Goal: Task Accomplishment & Management: Use online tool/utility

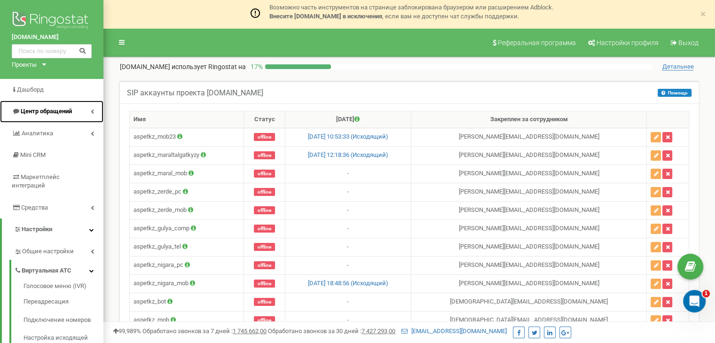
click at [54, 113] on span "Центр обращений" at bounding box center [46, 111] width 51 height 7
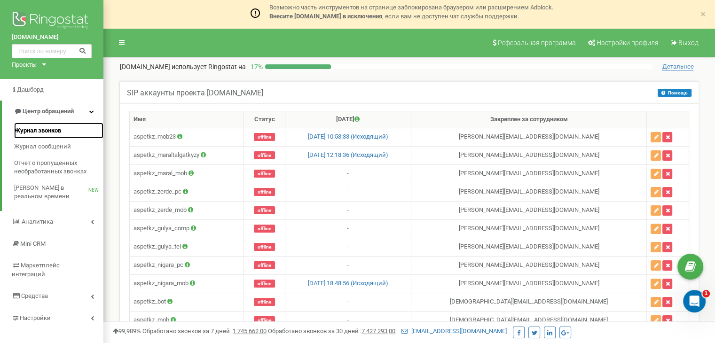
click at [49, 129] on span "Журнал звонков" at bounding box center [37, 130] width 47 height 9
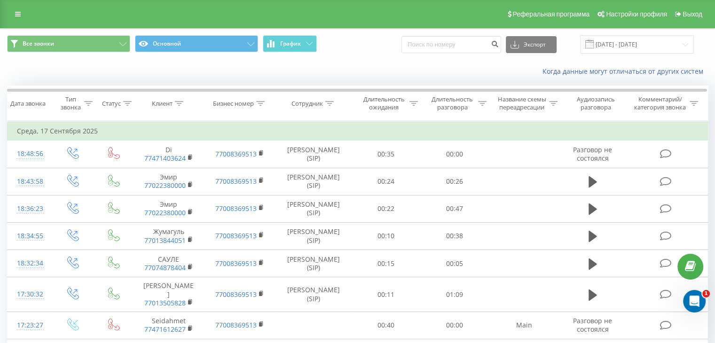
click at [531, 126] on td "Среда, 17 Сентября 2025" at bounding box center [358, 131] width 700 height 19
click at [645, 39] on input "[DATE] - [DATE]" at bounding box center [637, 44] width 114 height 18
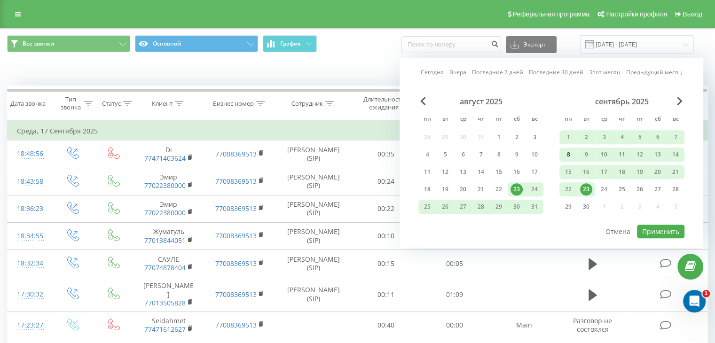
click at [559, 153] on div "8" at bounding box center [568, 155] width 18 height 14
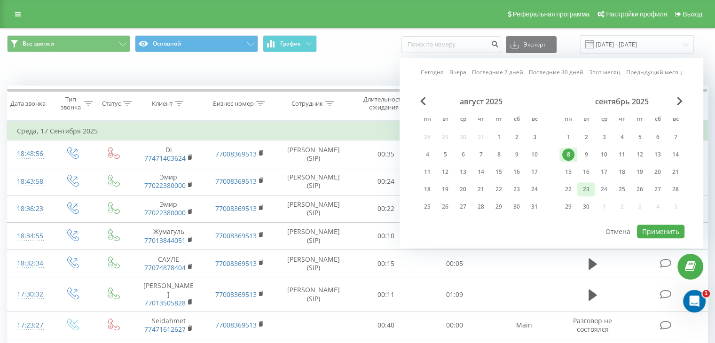
click at [590, 187] on div "23" at bounding box center [586, 189] width 12 height 12
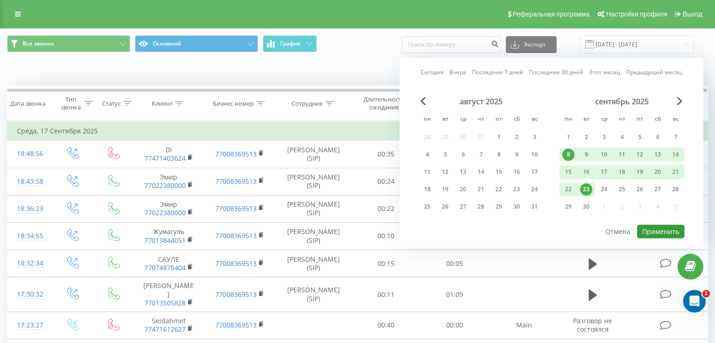
click at [649, 227] on button "Применить" at bounding box center [660, 232] width 47 height 14
type input "[DATE] - [DATE]"
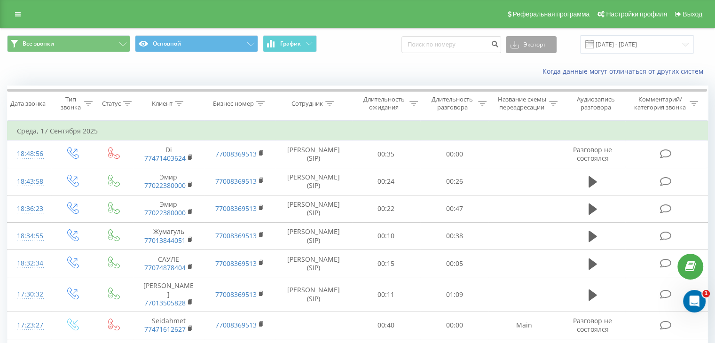
click at [536, 45] on button "Экспорт" at bounding box center [531, 44] width 51 height 17
click at [533, 81] on div ".xls" at bounding box center [531, 78] width 50 height 17
